Goal: Information Seeking & Learning: Learn about a topic

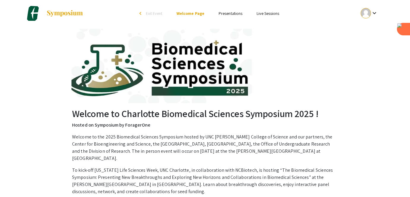
click at [374, 13] on mat-icon "keyboard_arrow_down" at bounding box center [374, 13] width 7 height 7
click at [366, 30] on button "My Account" at bounding box center [373, 29] width 37 height 14
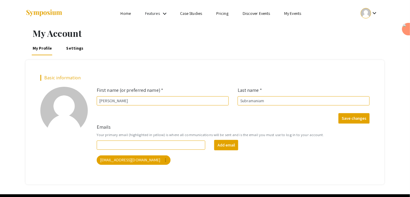
click at [257, 14] on link "Discover Events" at bounding box center [257, 13] width 28 height 5
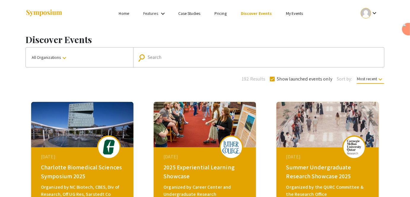
click at [126, 8] on div at bounding box center [85, 13] width 118 height 27
click at [126, 13] on link "Home" at bounding box center [124, 13] width 10 height 5
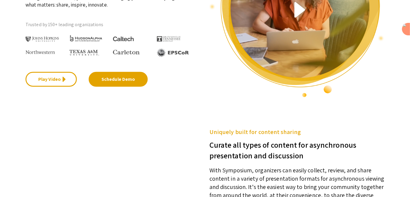
scroll to position [135, 0]
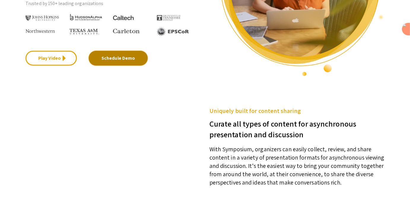
click at [126, 56] on link "Schedule Demo" at bounding box center [118, 58] width 59 height 15
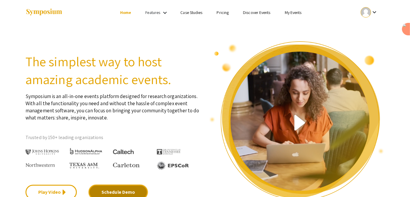
scroll to position [0, 0]
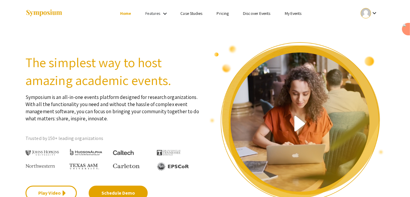
click at [156, 11] on link "Features" at bounding box center [153, 13] width 15 height 5
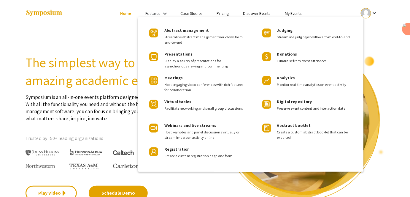
click at [110, 35] on div at bounding box center [205, 98] width 410 height 197
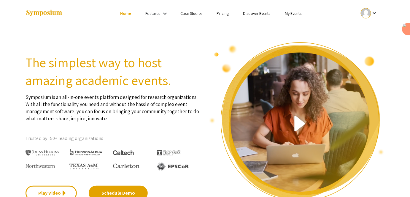
click at [255, 15] on link "Discover Events" at bounding box center [257, 13] width 28 height 5
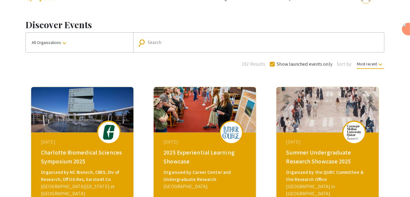
scroll to position [54, 0]
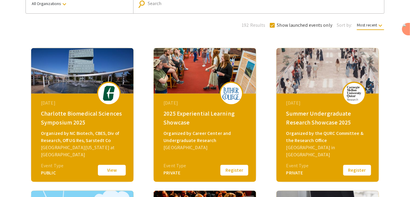
click at [118, 167] on button "View" at bounding box center [112, 170] width 30 height 12
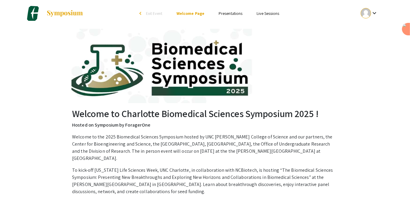
click at [230, 10] on li "Presentations" at bounding box center [231, 13] width 38 height 7
click at [225, 14] on link "Presentations" at bounding box center [231, 13] width 24 height 5
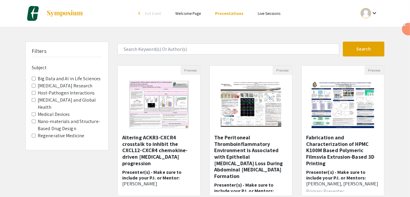
click at [49, 114] on label "Medical Devices" at bounding box center [54, 114] width 32 height 7
click at [36, 114] on Devices "Medical Devices" at bounding box center [34, 114] width 4 height 4
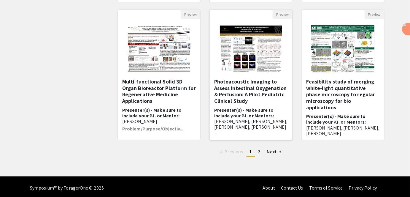
scroll to position [196, 0]
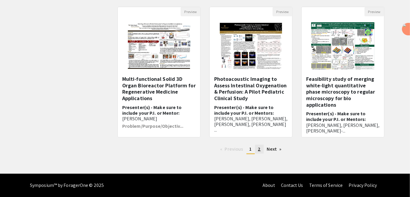
click at [258, 150] on span "2" at bounding box center [259, 149] width 3 height 6
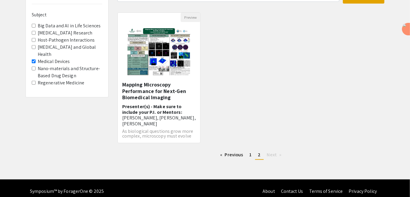
scroll to position [58, 0]
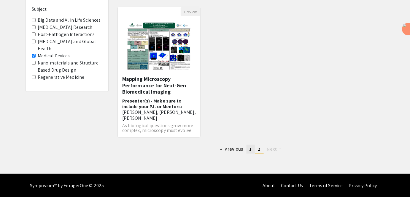
click at [251, 150] on span "1" at bounding box center [251, 149] width 2 height 6
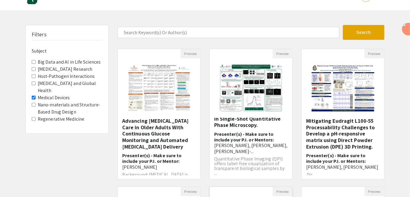
scroll to position [7, 0]
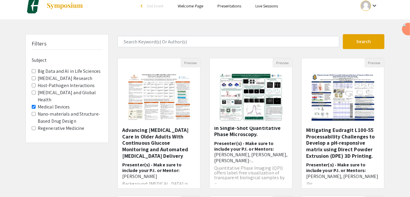
click at [35, 105] on Devices "Medical Devices" at bounding box center [34, 107] width 4 height 4
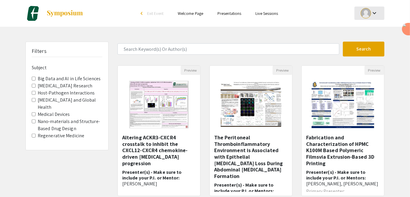
click at [371, 15] on div "keyboard_arrow_down" at bounding box center [370, 13] width 20 height 13
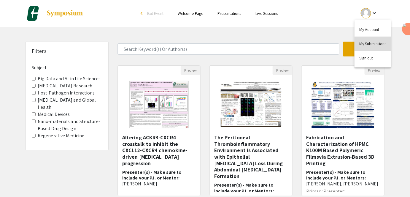
click at [368, 42] on button "My Submissions" at bounding box center [373, 44] width 37 height 14
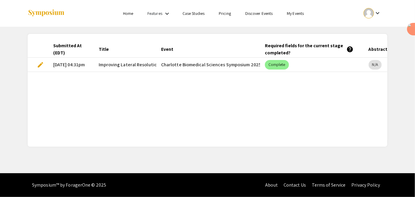
click at [254, 14] on link "Discover Events" at bounding box center [259, 13] width 28 height 5
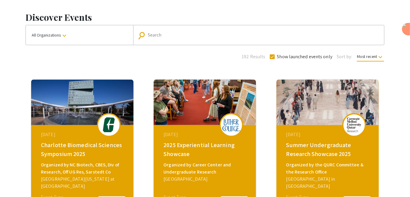
scroll to position [108, 0]
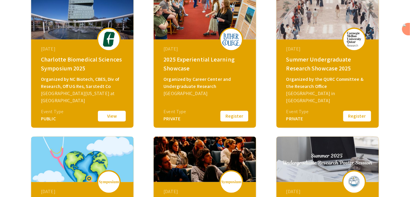
click at [110, 114] on button "View" at bounding box center [112, 116] width 30 height 12
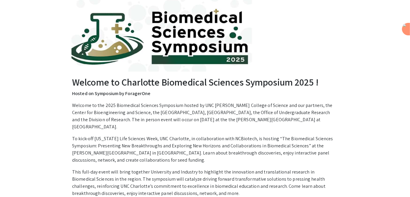
scroll to position [54, 0]
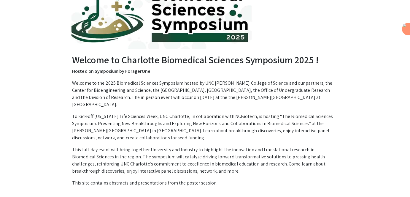
drag, startPoint x: 218, startPoint y: 97, endPoint x: 305, endPoint y: 95, distance: 87.0
click at [305, 95] on p "Welcome to the 2025 Biomedical Sciences Symposium hosted by UNC [PERSON_NAME] C…" at bounding box center [205, 94] width 266 height 29
copy p "[PERSON_NAME][GEOGRAPHIC_DATA] at [GEOGRAPHIC_DATA]"
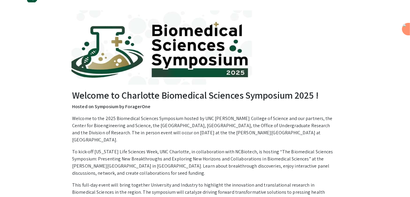
scroll to position [0, 0]
